Goal: Task Accomplishment & Management: Manage account settings

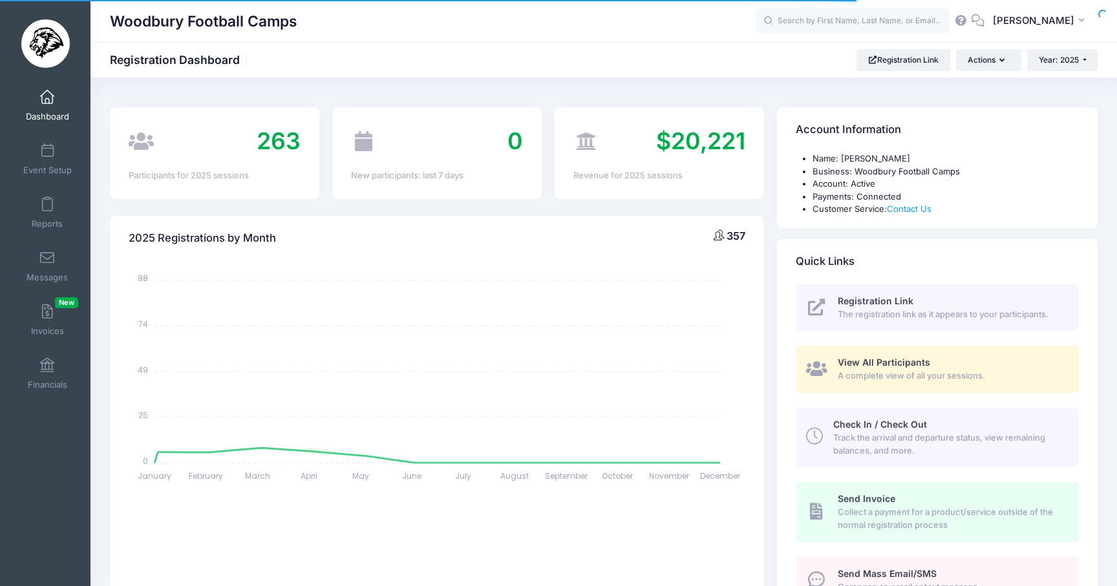
select select
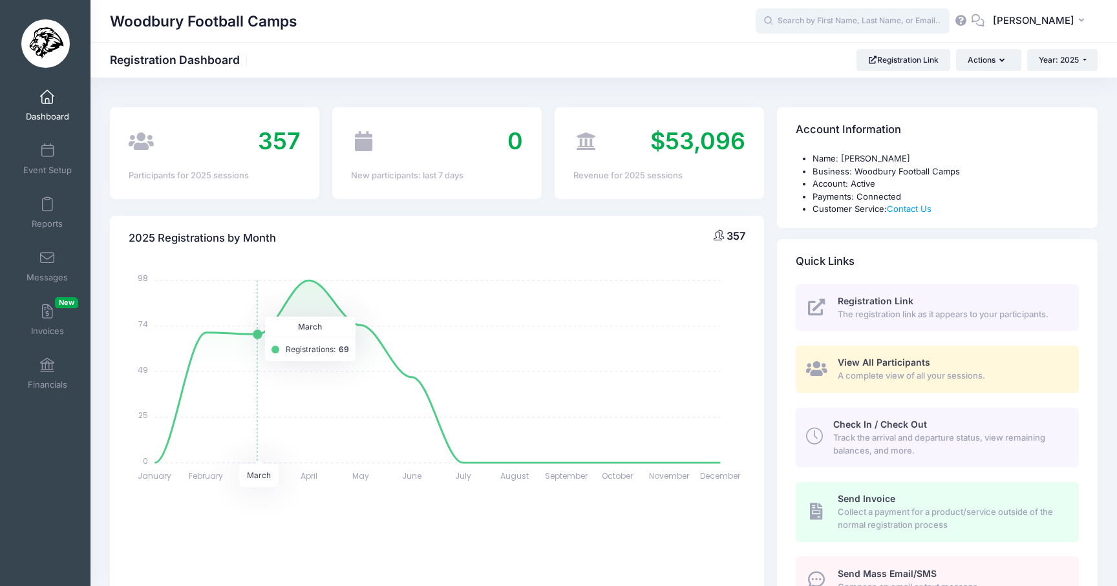
click at [861, 25] on input "text" at bounding box center [853, 21] width 194 height 26
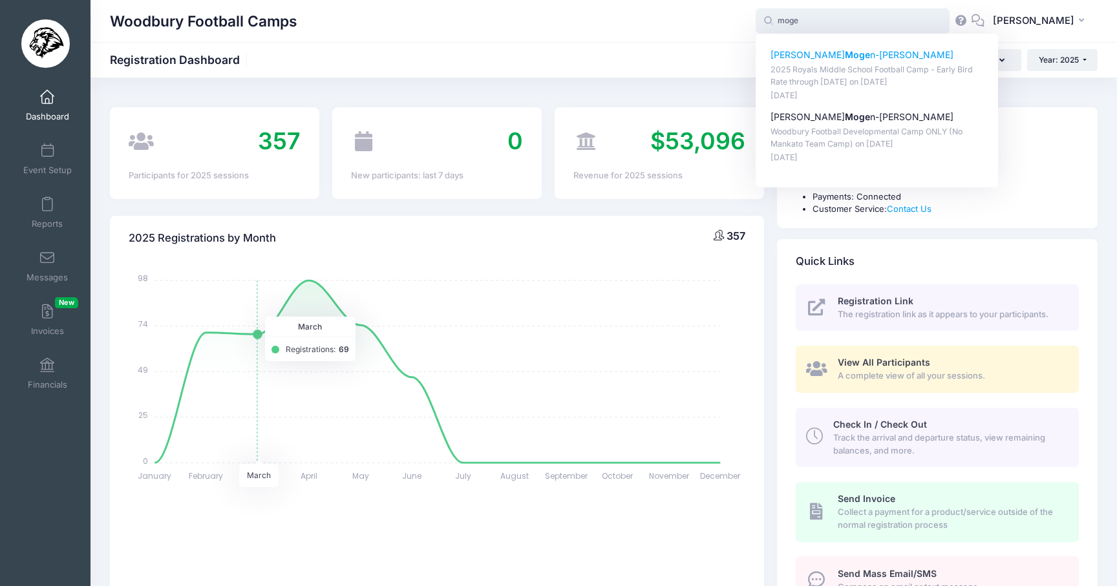
click at [856, 74] on p "2025 Royals Middle School Football Camp - Early Bird Rate through April 30, 202…" at bounding box center [877, 76] width 213 height 24
type input "Benjamin Mogen-Bieniek (2025 Royals Middle School Football Camp - Early Bird Ra…"
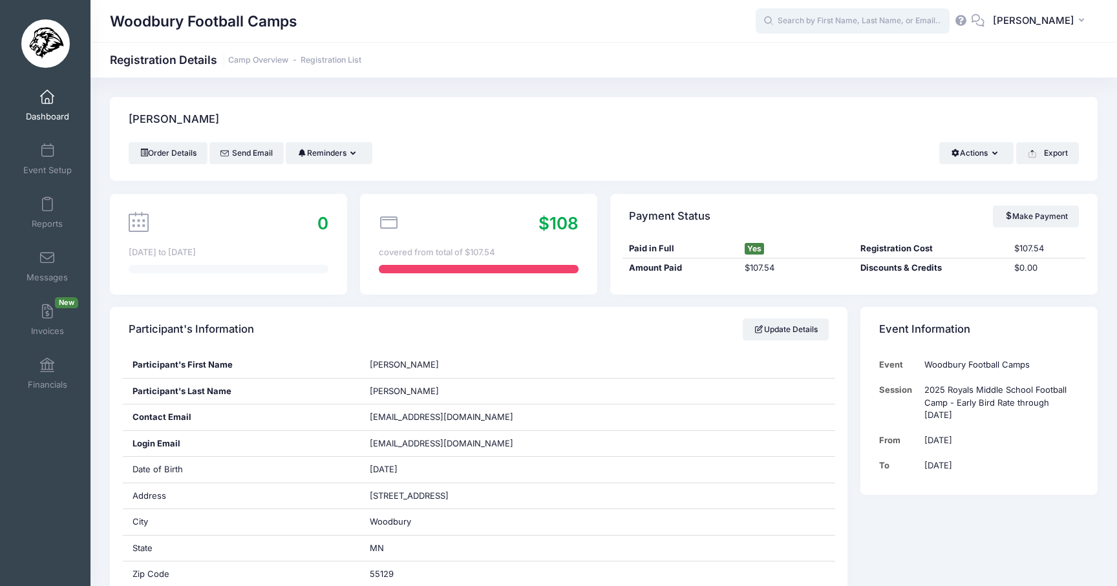
click at [918, 22] on input "text" at bounding box center [853, 21] width 194 height 26
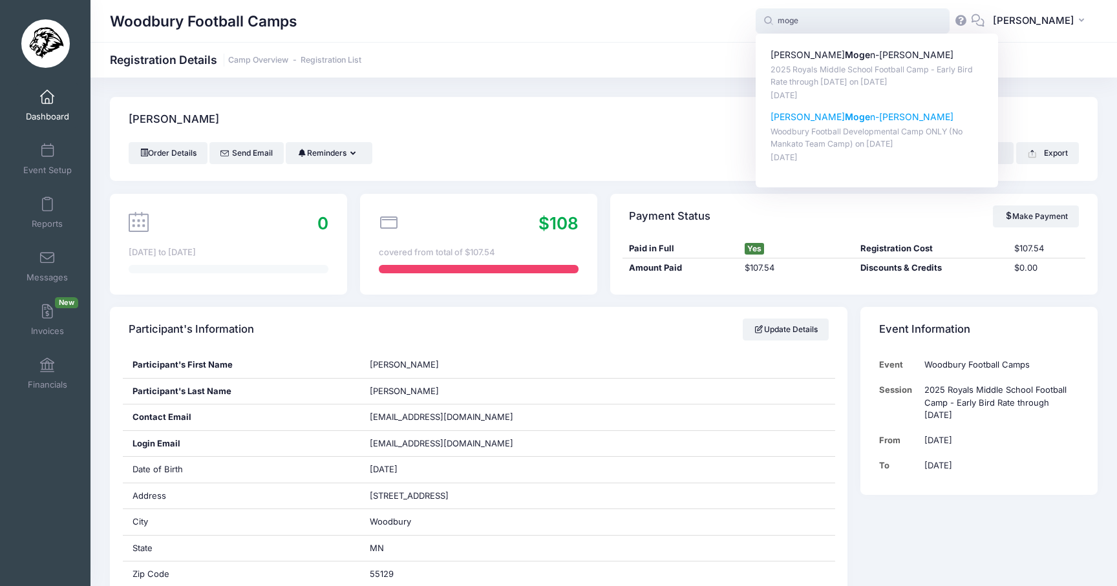
click at [848, 134] on p "Woodbury Football Developmental Camp ONLY (No Mankato Team Camp) on Jun-09, 2025" at bounding box center [877, 138] width 213 height 24
type input "Benjamin Mogen-Bieniek (Woodbury Football Developmental Camp ONLY (No Mankato T…"
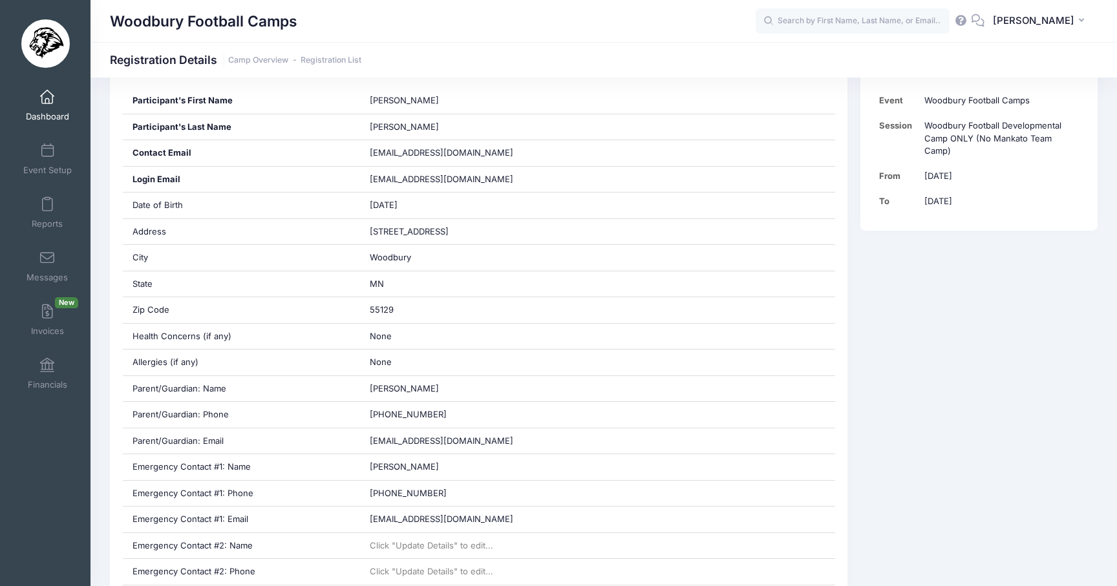
scroll to position [235, 0]
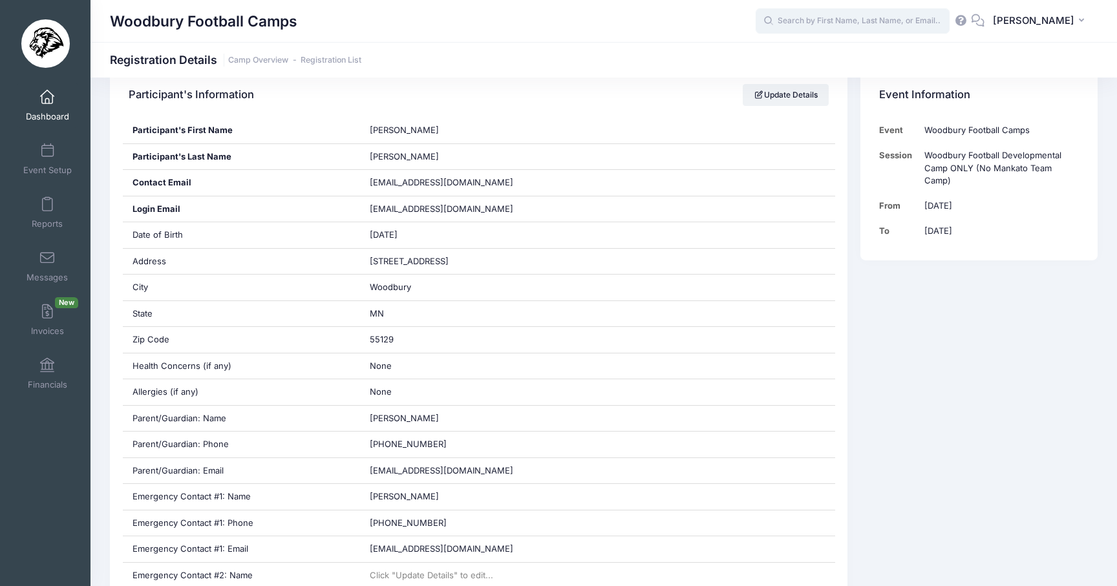
click at [848, 27] on input "text" at bounding box center [853, 21] width 194 height 26
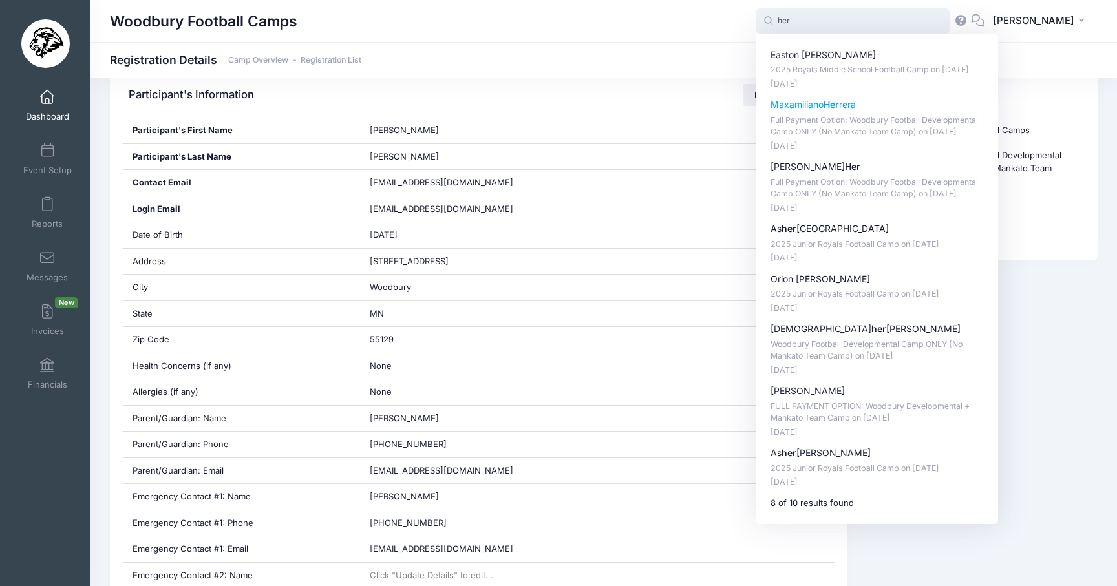
click at [840, 134] on p "Full Payment Option: Woodbury Football Developmental Camp ONLY (No Mankato Team…" at bounding box center [877, 126] width 213 height 24
type input "Maxamiliano Herrera (Full Payment Option: Woodbury Football Developmental Camp …"
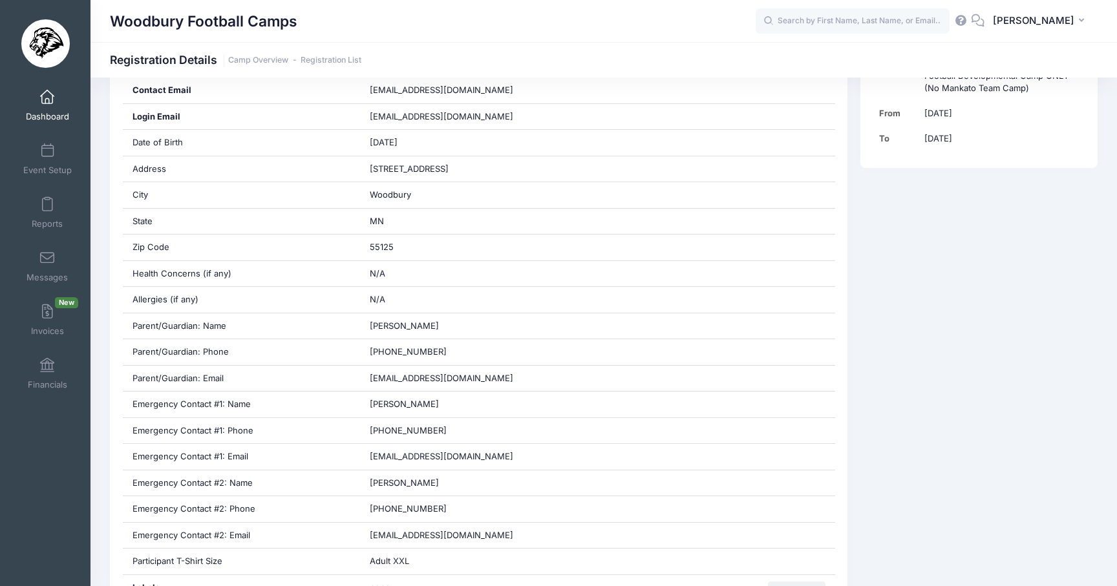
scroll to position [306, 0]
